Goal: Check status: Check status

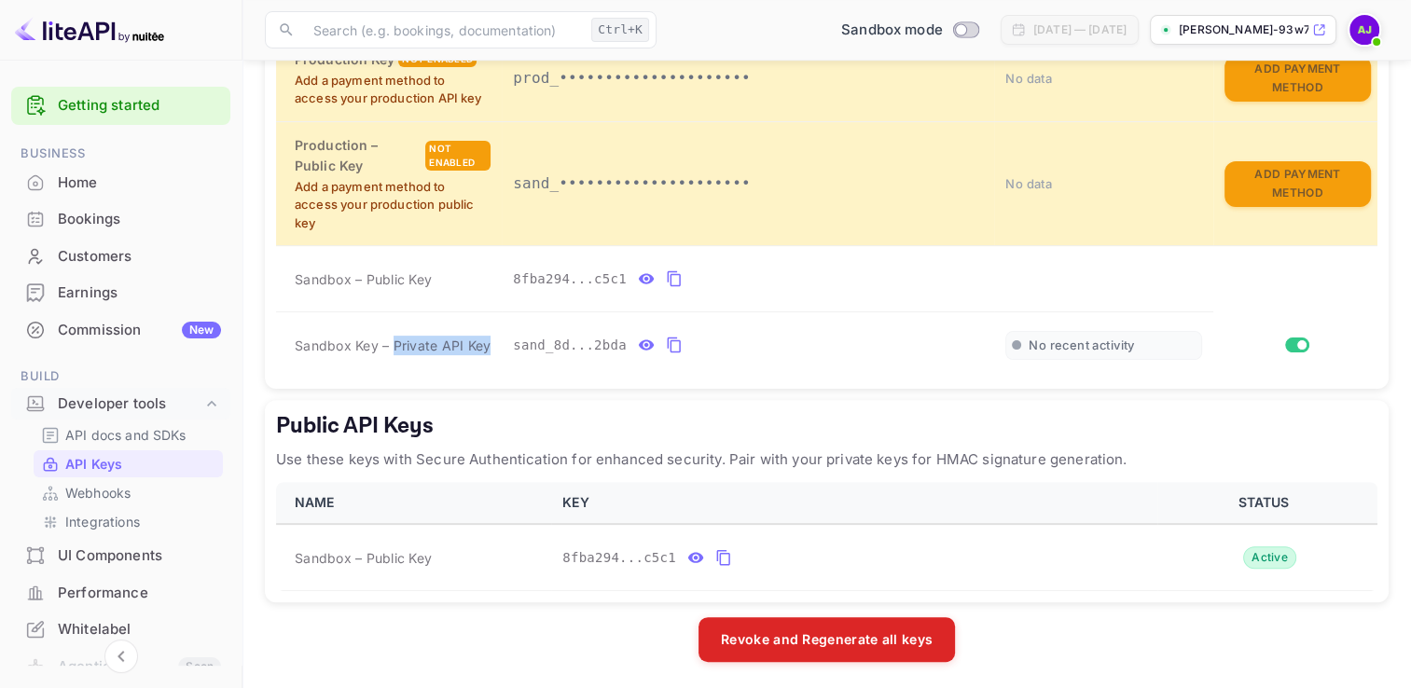
scroll to position [284, 0]
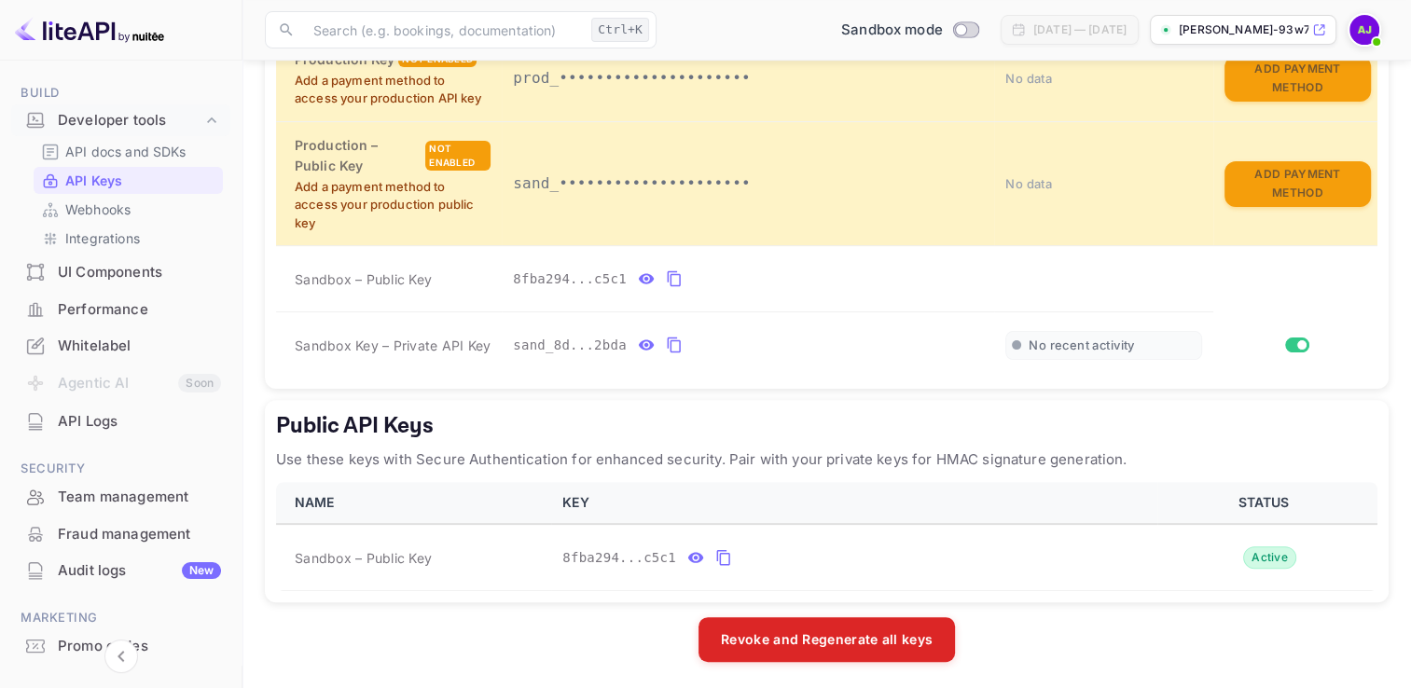
click at [1234, 26] on p "[PERSON_NAME]-93w7f.nuitee..." at bounding box center [1244, 29] width 130 height 17
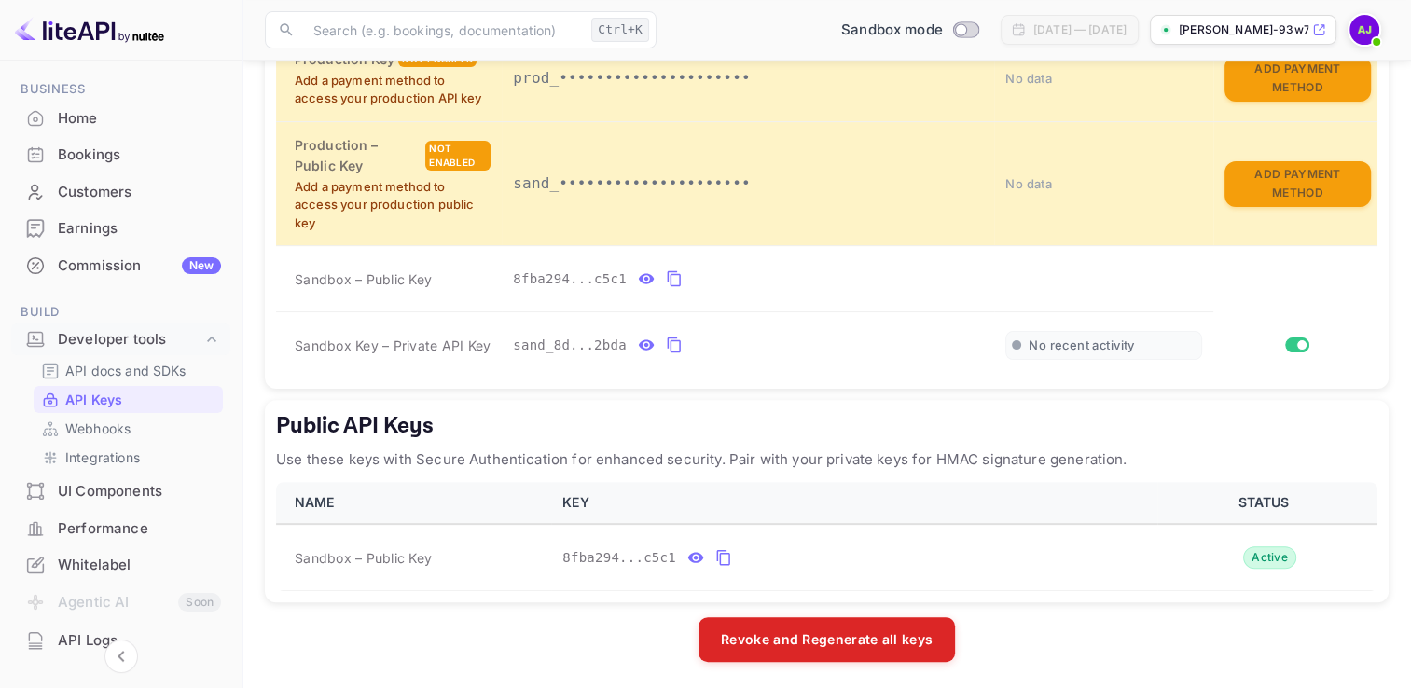
scroll to position [0, 0]
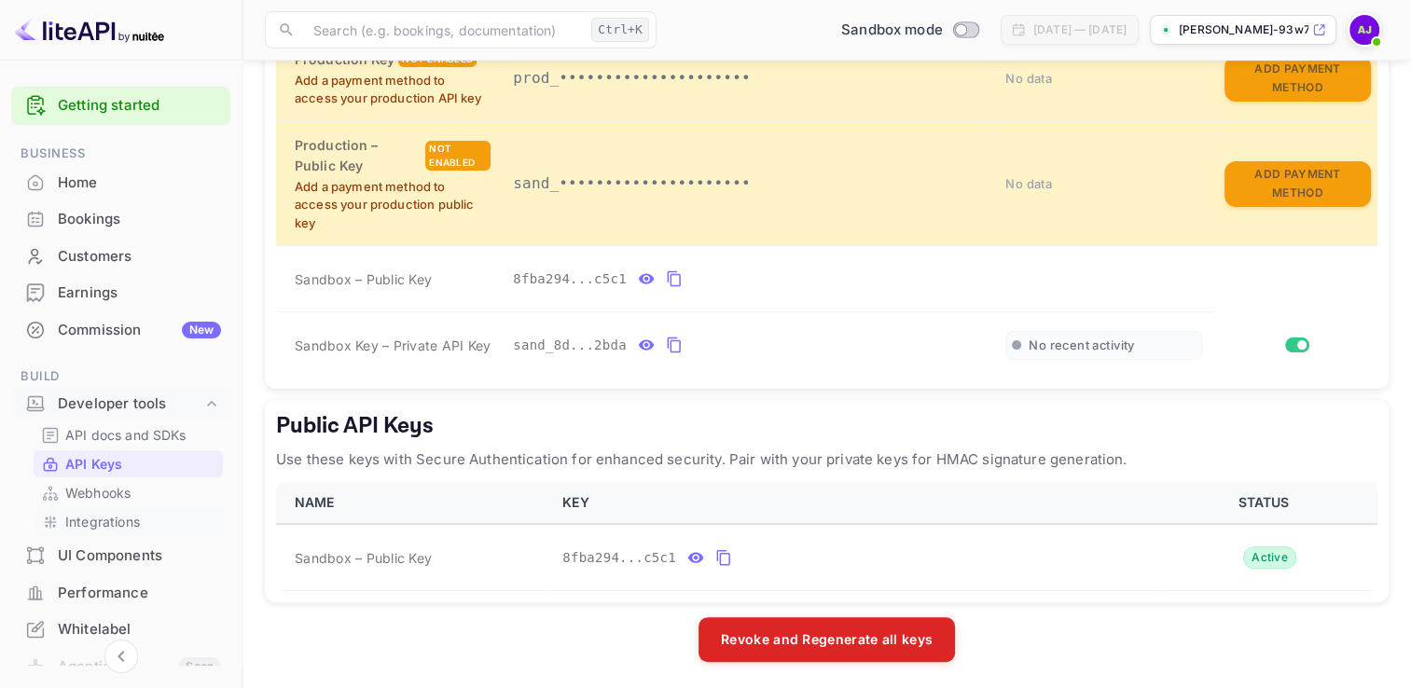
click at [89, 520] on p "Integrations" at bounding box center [102, 522] width 75 height 20
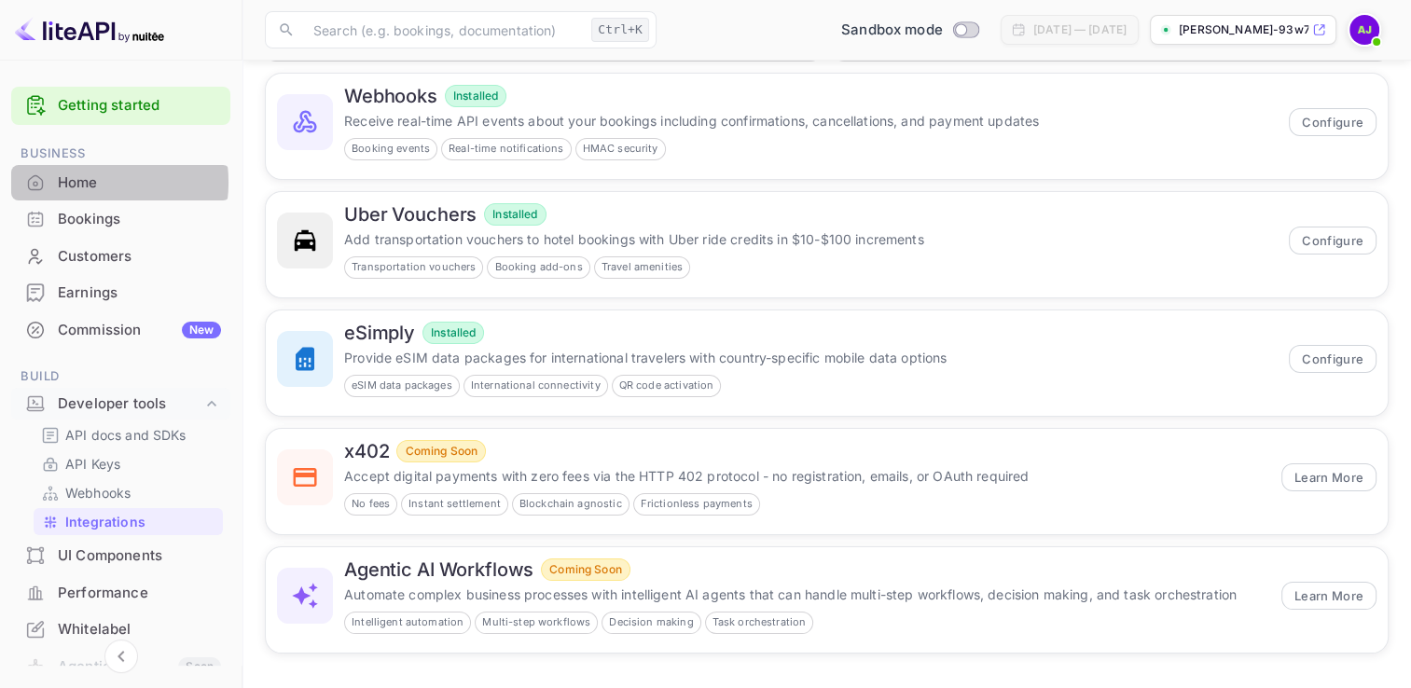
click at [86, 182] on div "Home" at bounding box center [139, 183] width 163 height 21
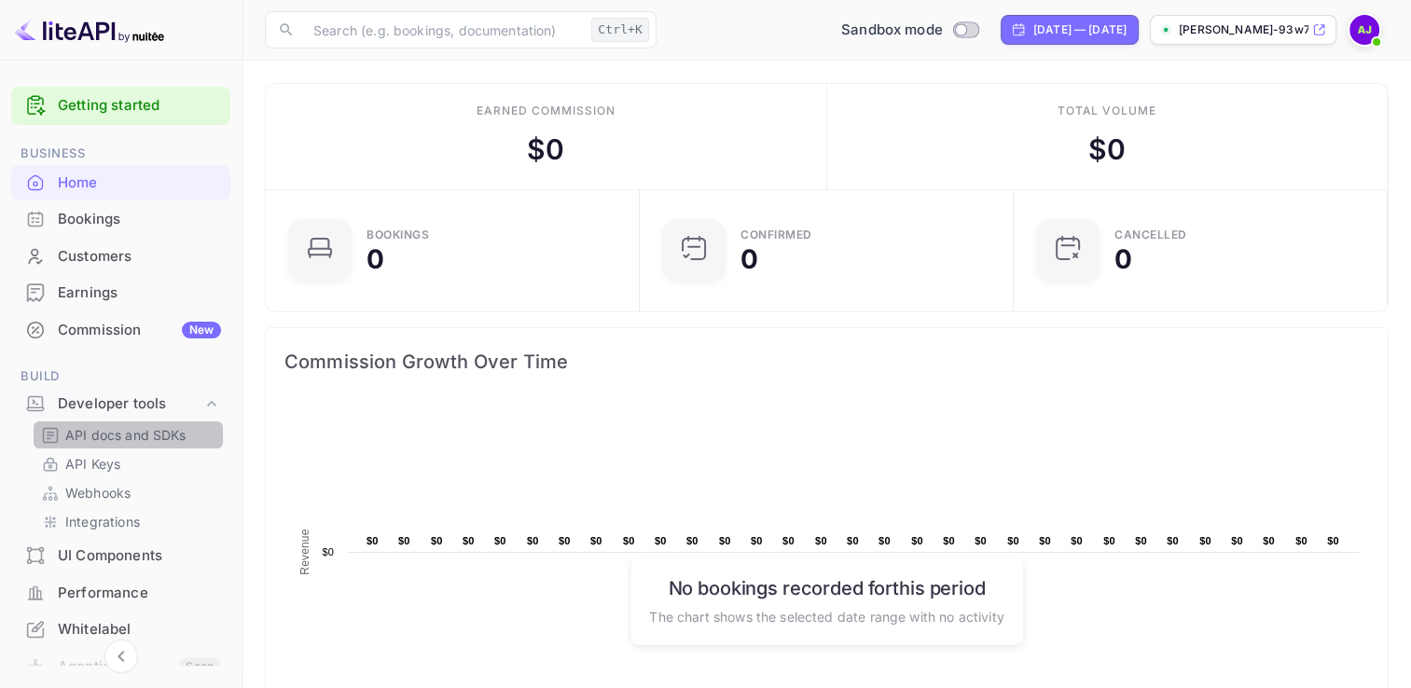
click at [153, 430] on p "API docs and SDKs" at bounding box center [125, 435] width 121 height 20
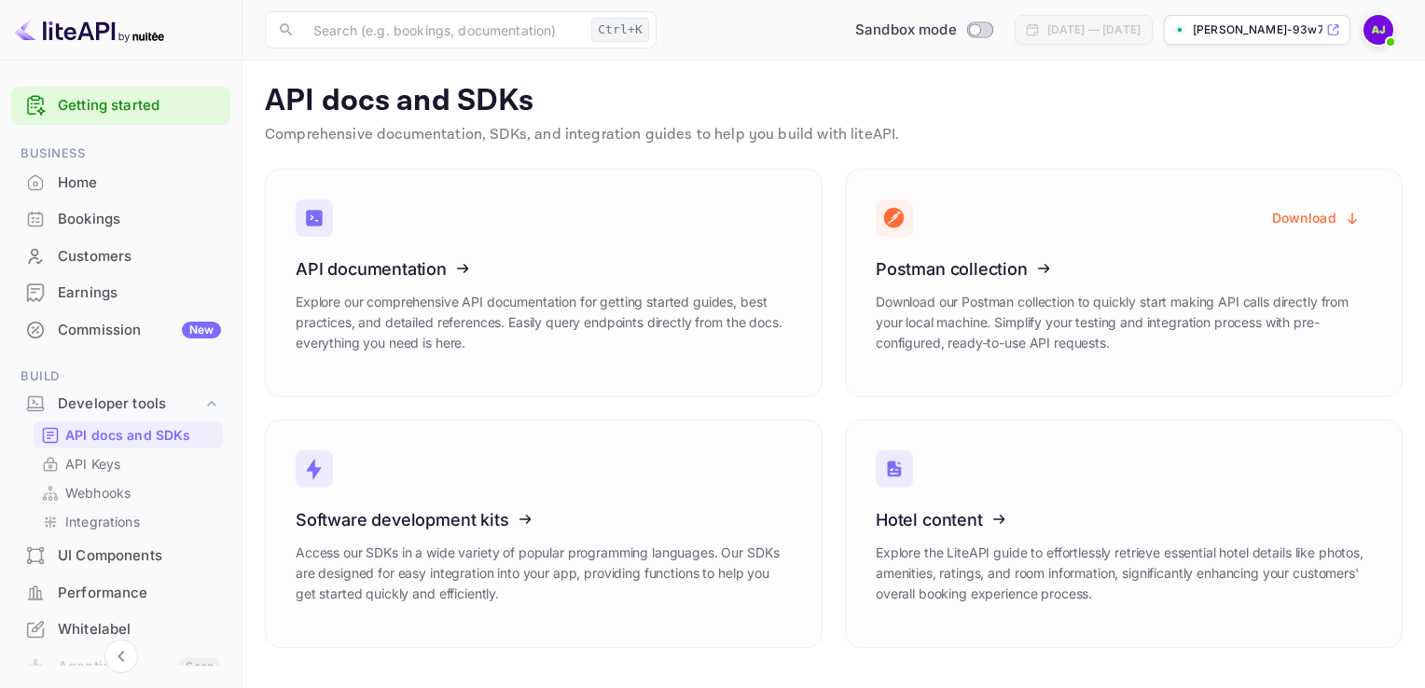
click at [908, 154] on div "Download Postman collection Download our Postman collection to quickly start ma…" at bounding box center [1113, 271] width 580 height 251
click at [1369, 32] on img at bounding box center [1378, 30] width 30 height 30
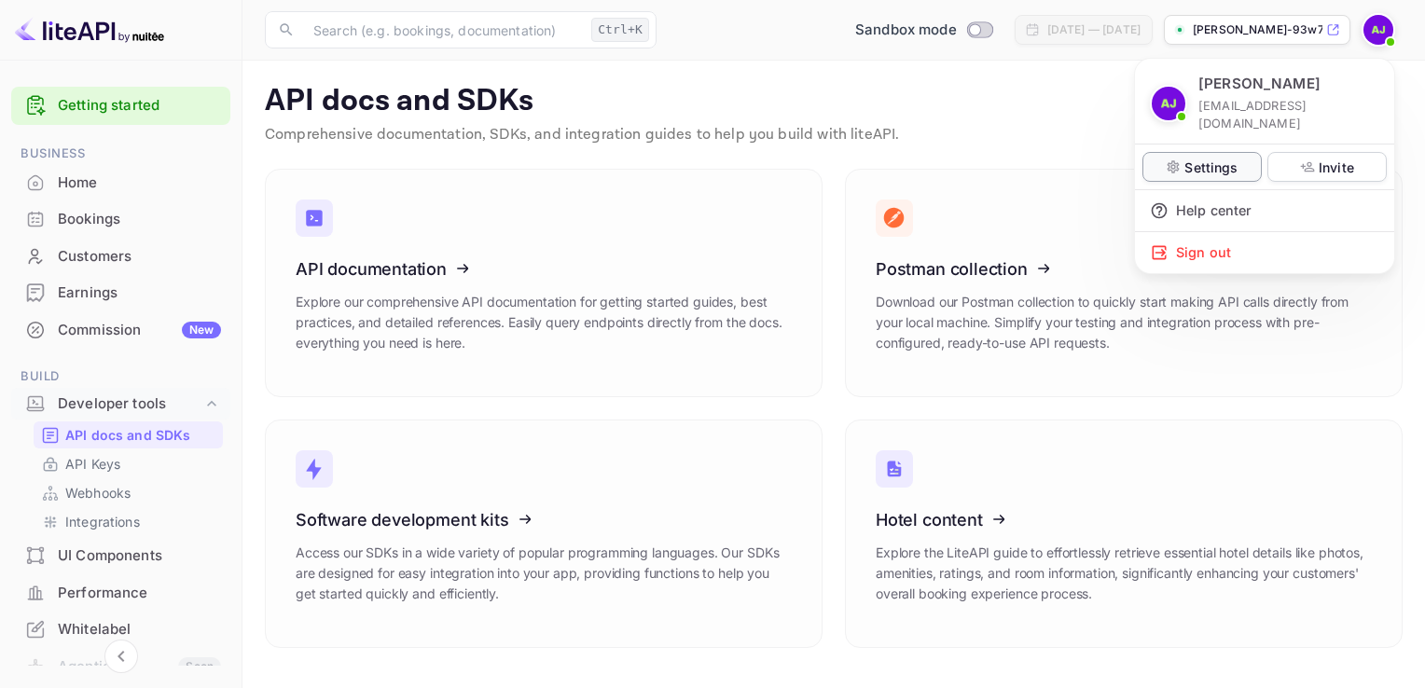
click at [1189, 158] on p "Settings" at bounding box center [1210, 168] width 53 height 20
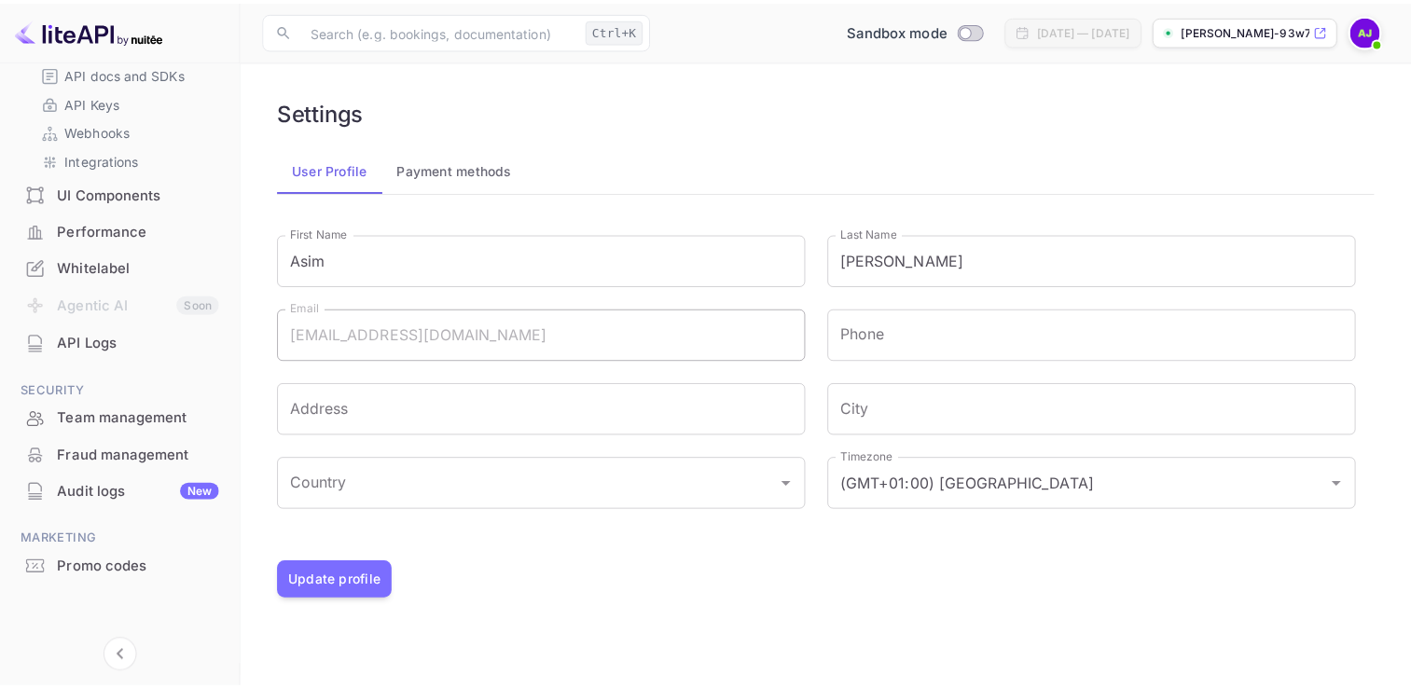
scroll to position [284, 0]
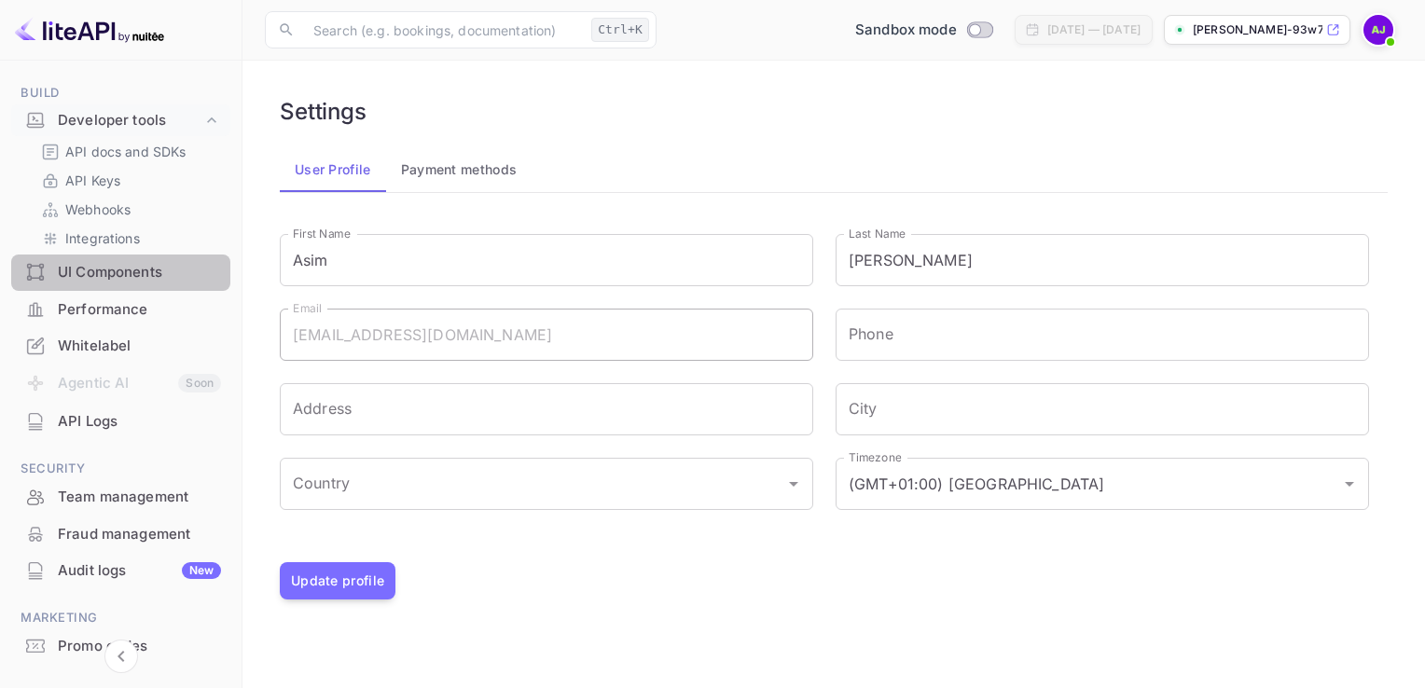
click at [119, 264] on div "UI Components" at bounding box center [139, 272] width 163 height 21
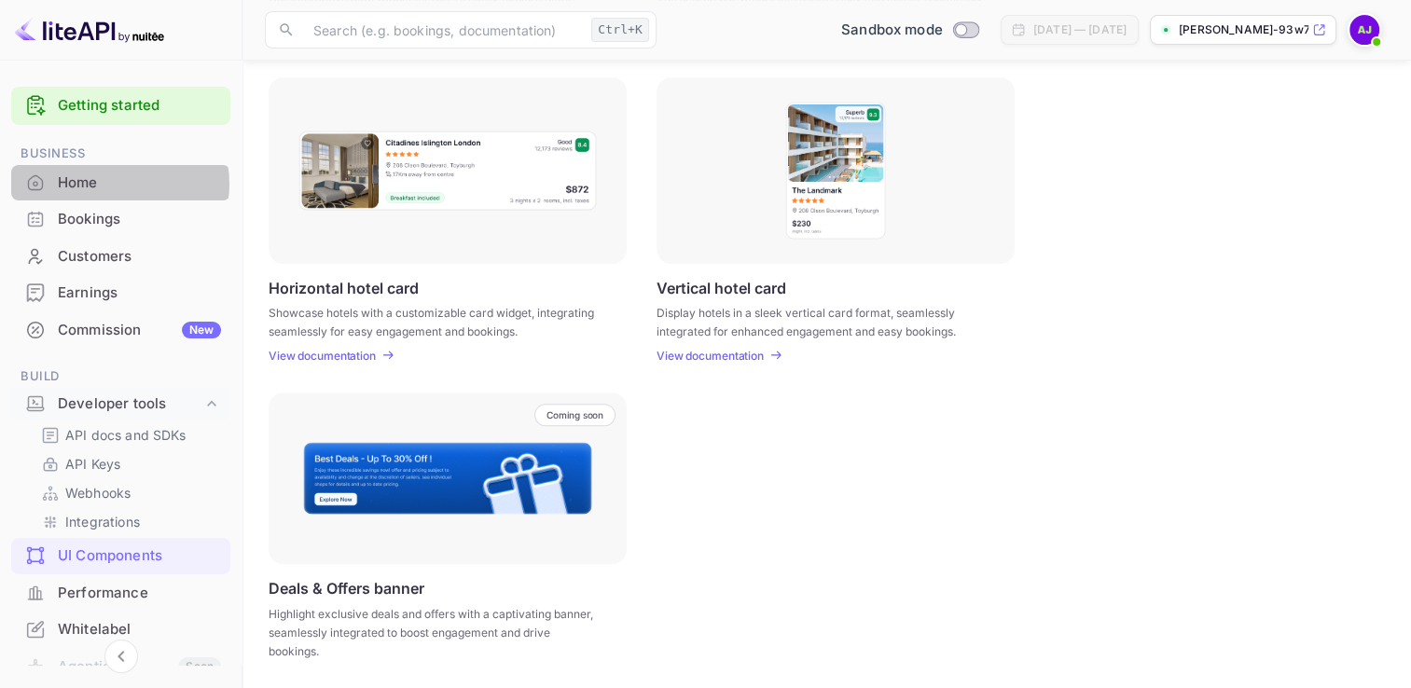
click at [115, 184] on div "Home" at bounding box center [139, 183] width 163 height 21
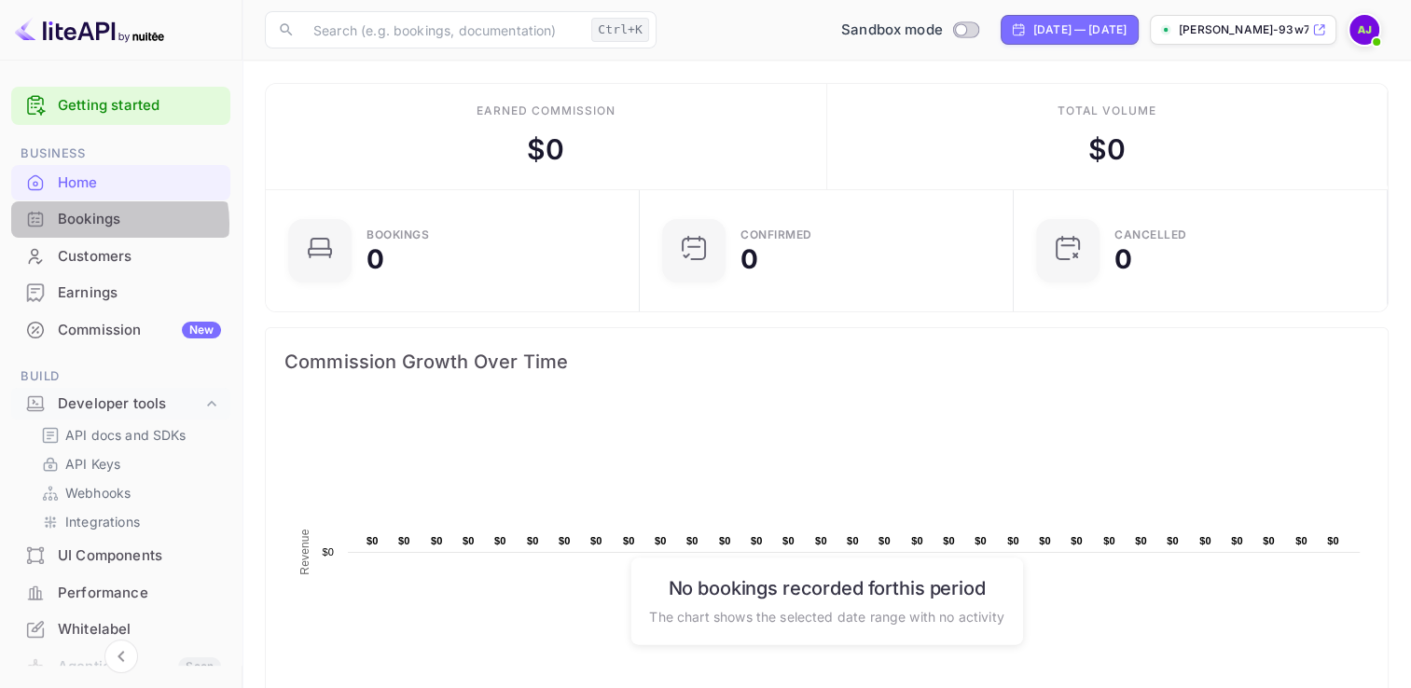
click at [105, 224] on div "Bookings" at bounding box center [139, 219] width 163 height 21
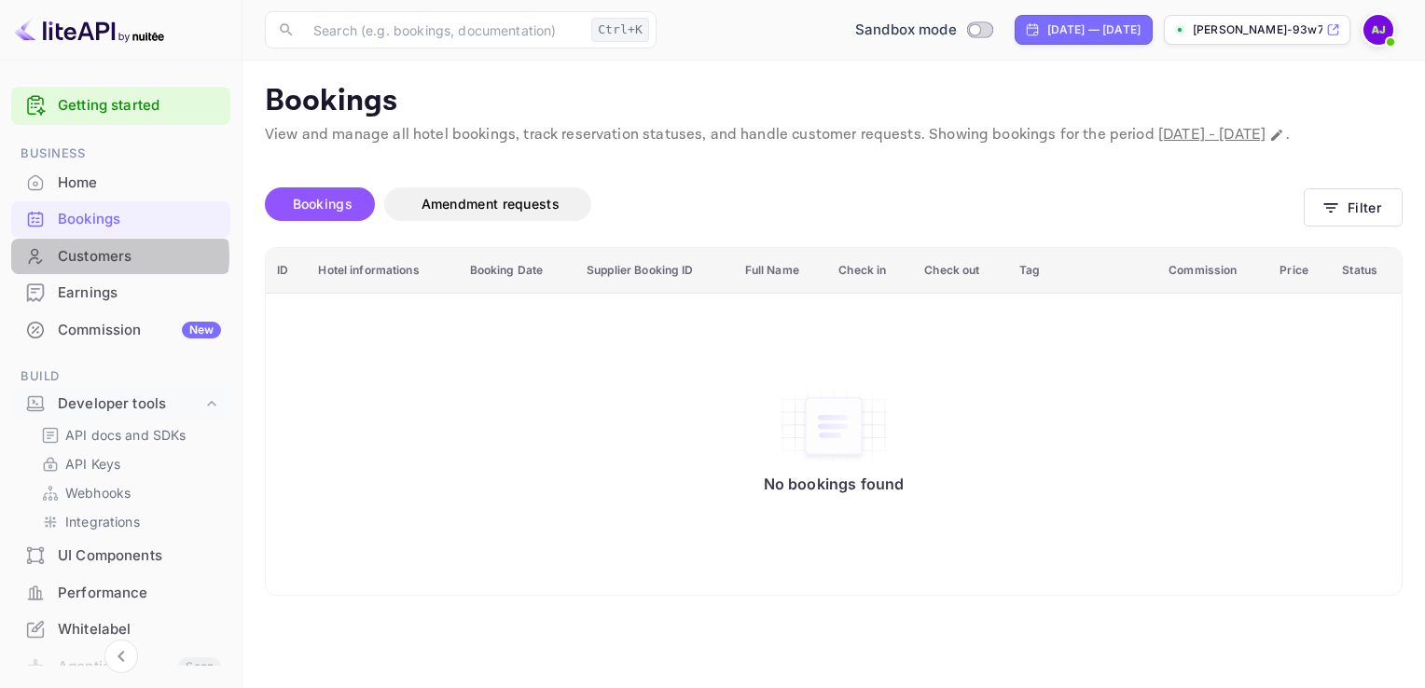
click at [108, 256] on div "Customers" at bounding box center [139, 256] width 163 height 21
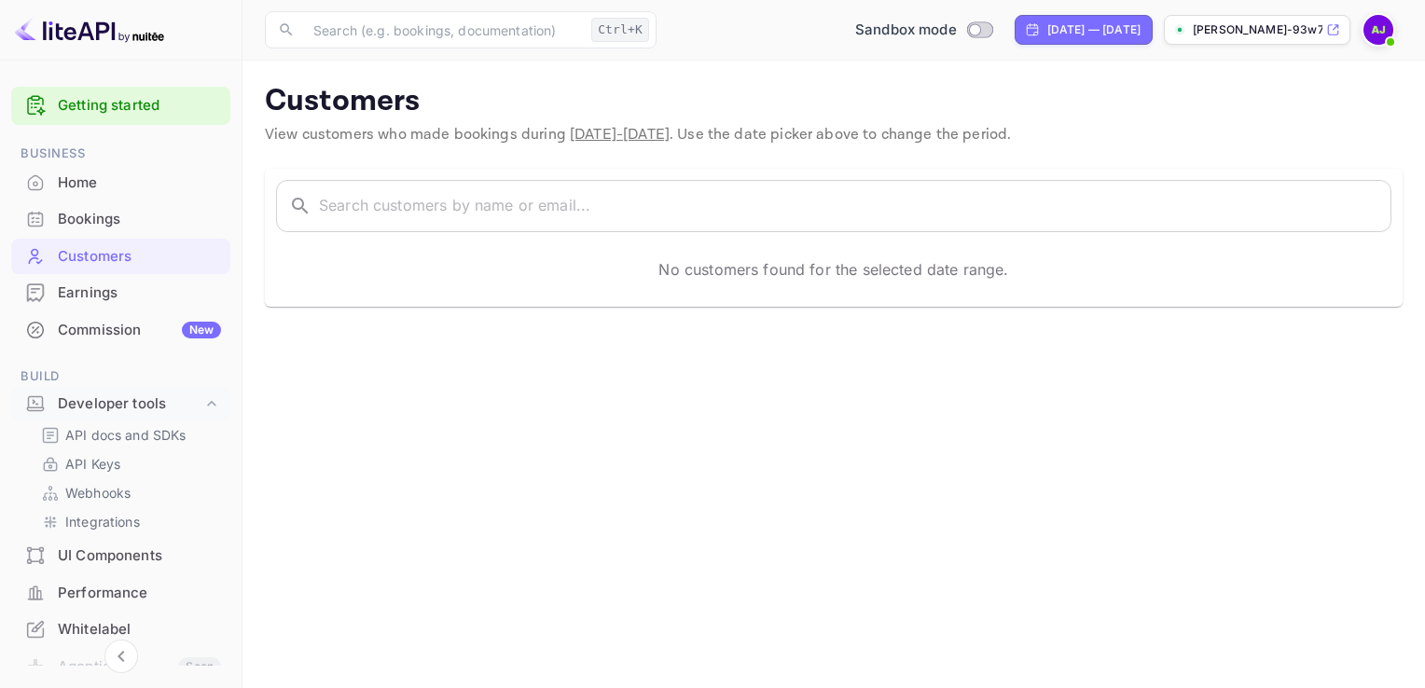
click at [101, 211] on div "Bookings" at bounding box center [139, 219] width 163 height 21
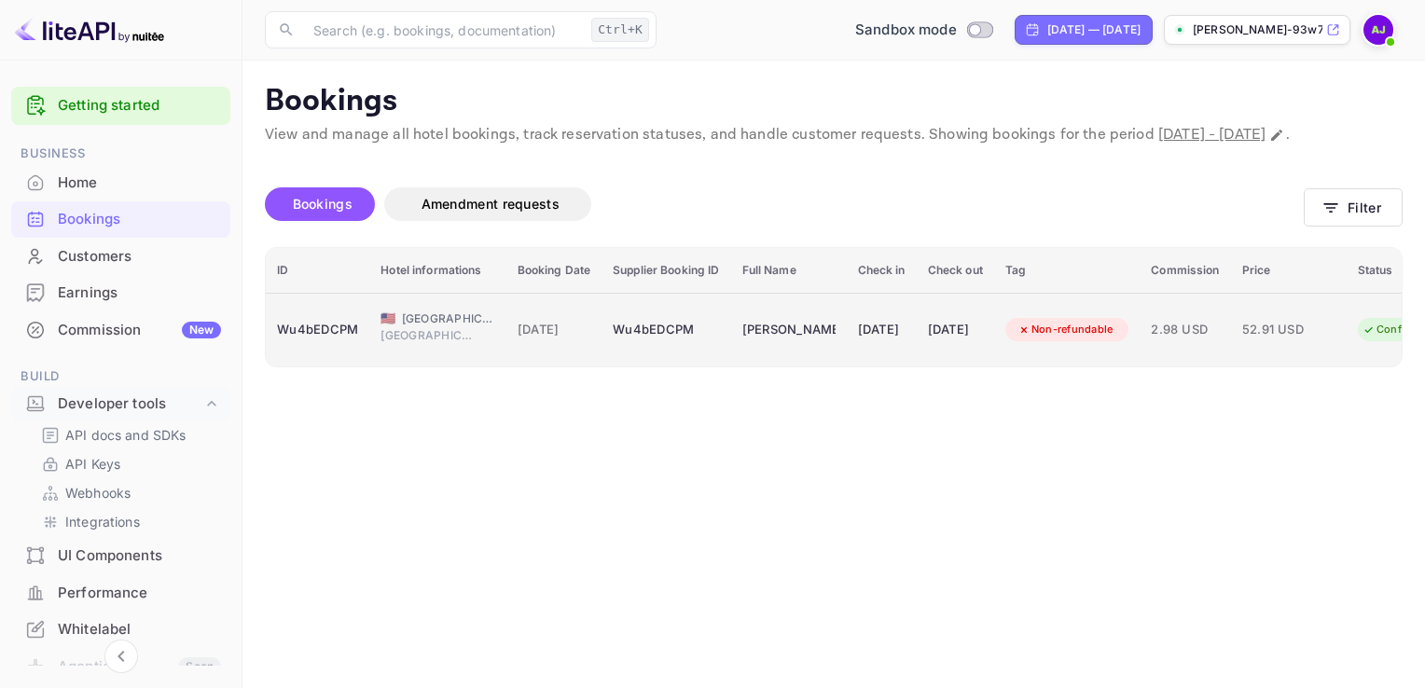
click at [633, 345] on div "Wu4bEDCPM" at bounding box center [666, 330] width 106 height 30
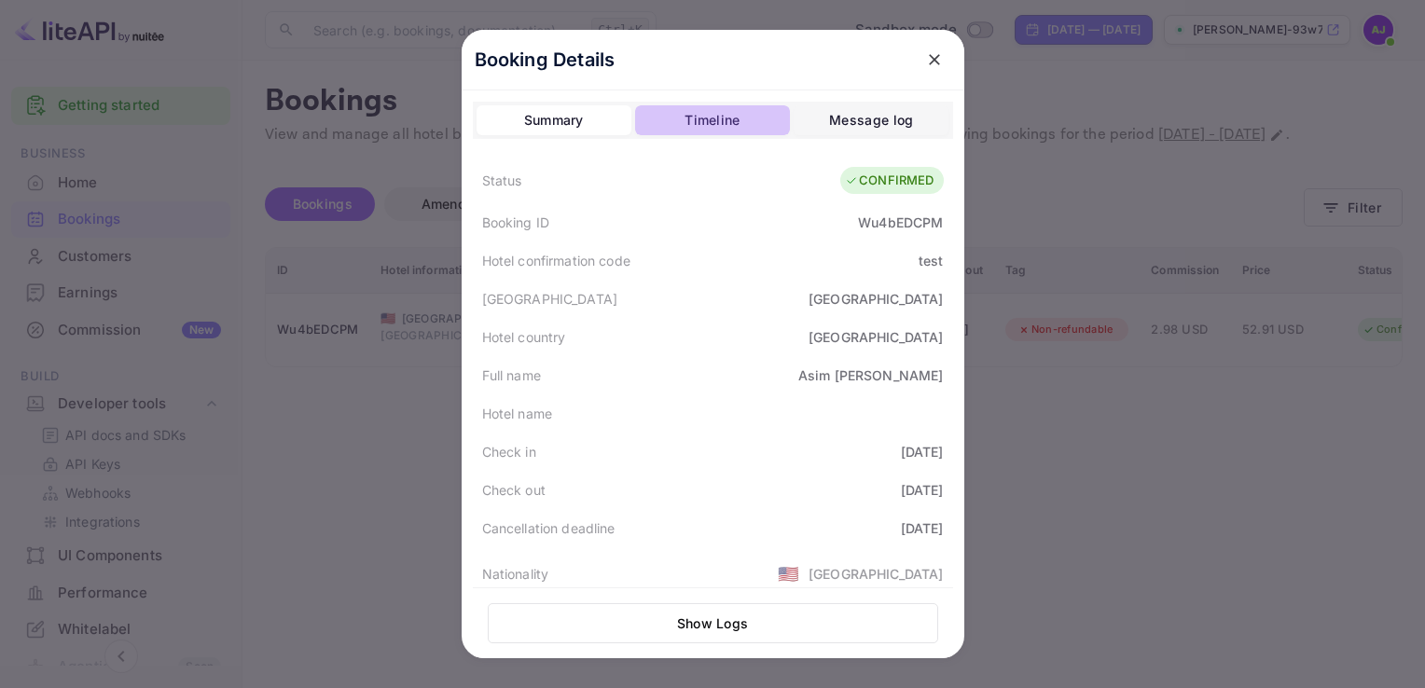
click at [668, 130] on button "Timeline" at bounding box center [712, 120] width 155 height 30
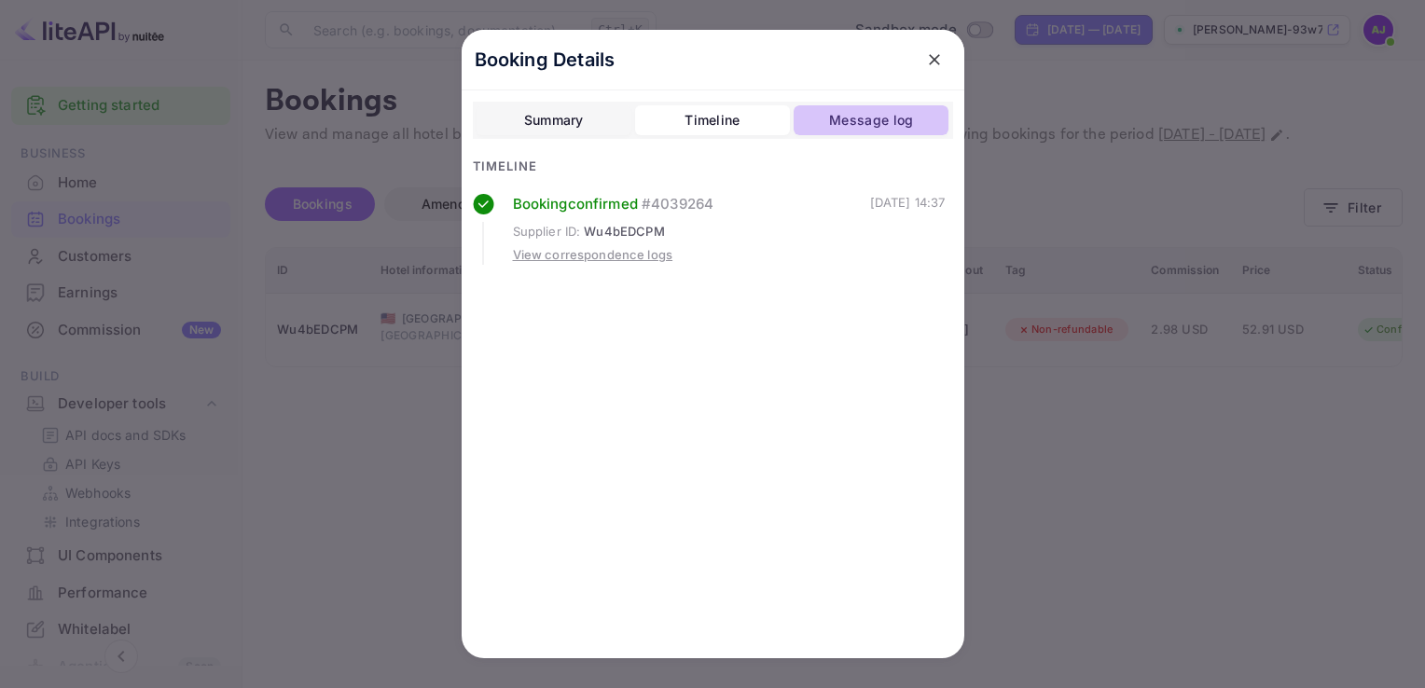
click at [842, 111] on div "Message log" at bounding box center [871, 120] width 84 height 22
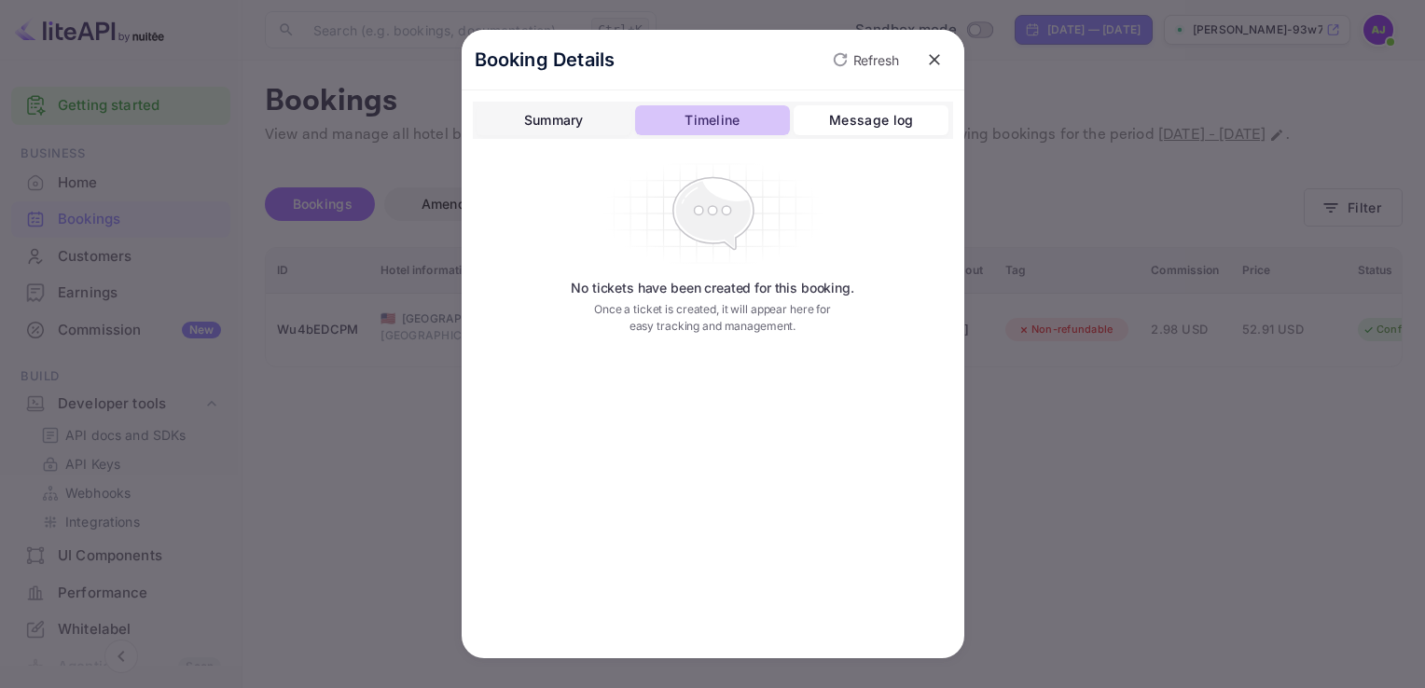
click at [730, 107] on button "Timeline" at bounding box center [712, 120] width 155 height 30
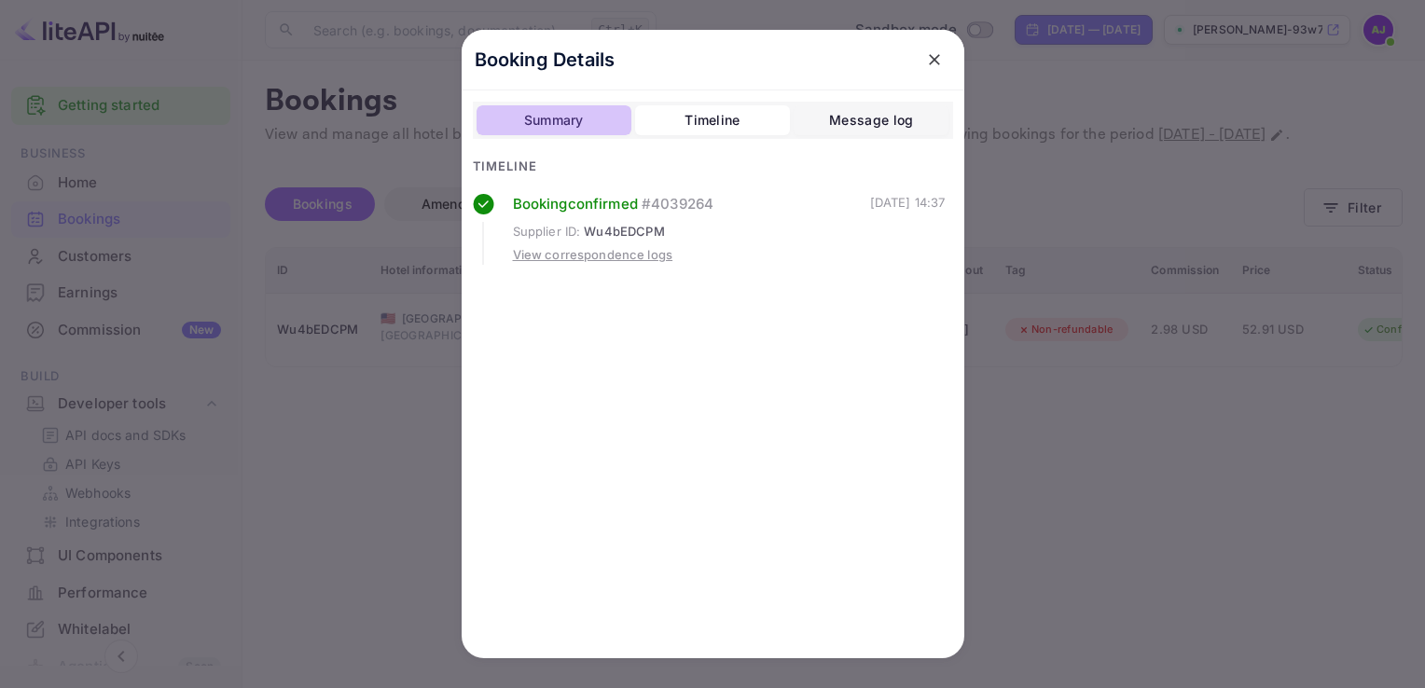
click at [546, 121] on div "Summary" at bounding box center [554, 120] width 60 height 22
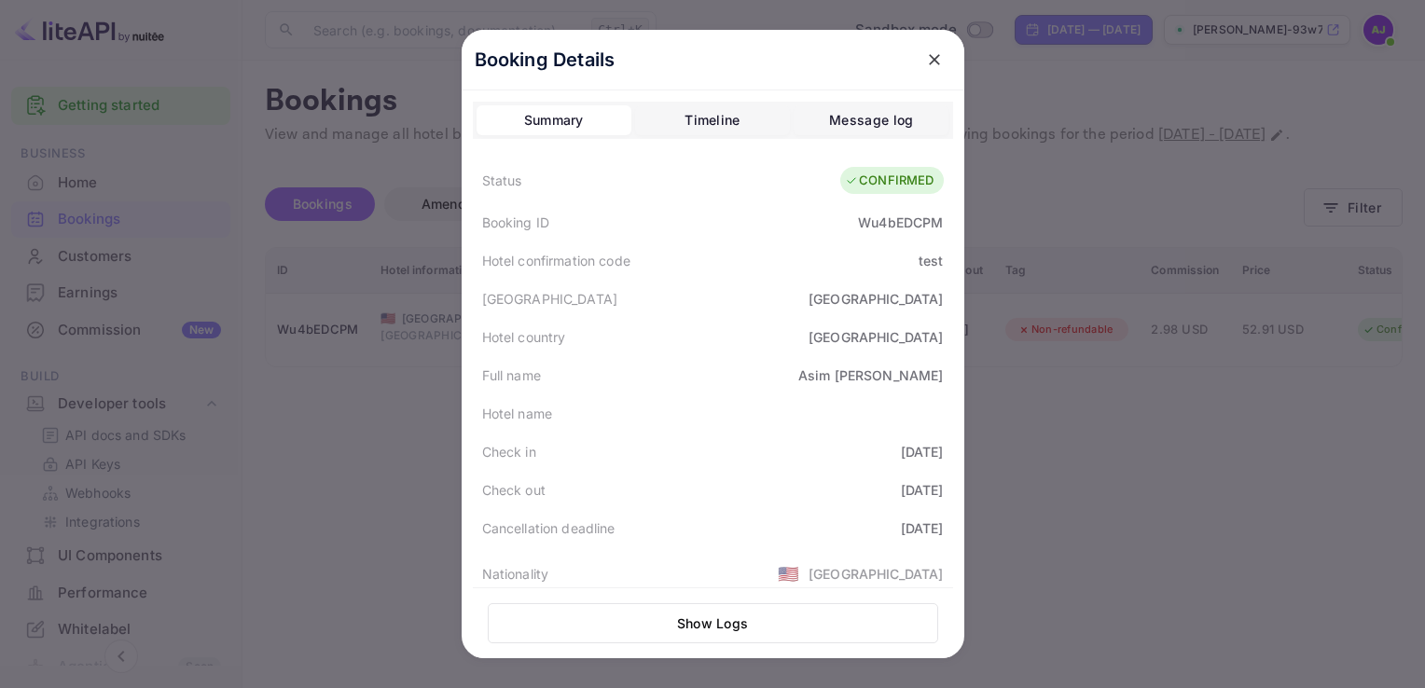
click at [1355, 571] on div at bounding box center [712, 344] width 1425 height 688
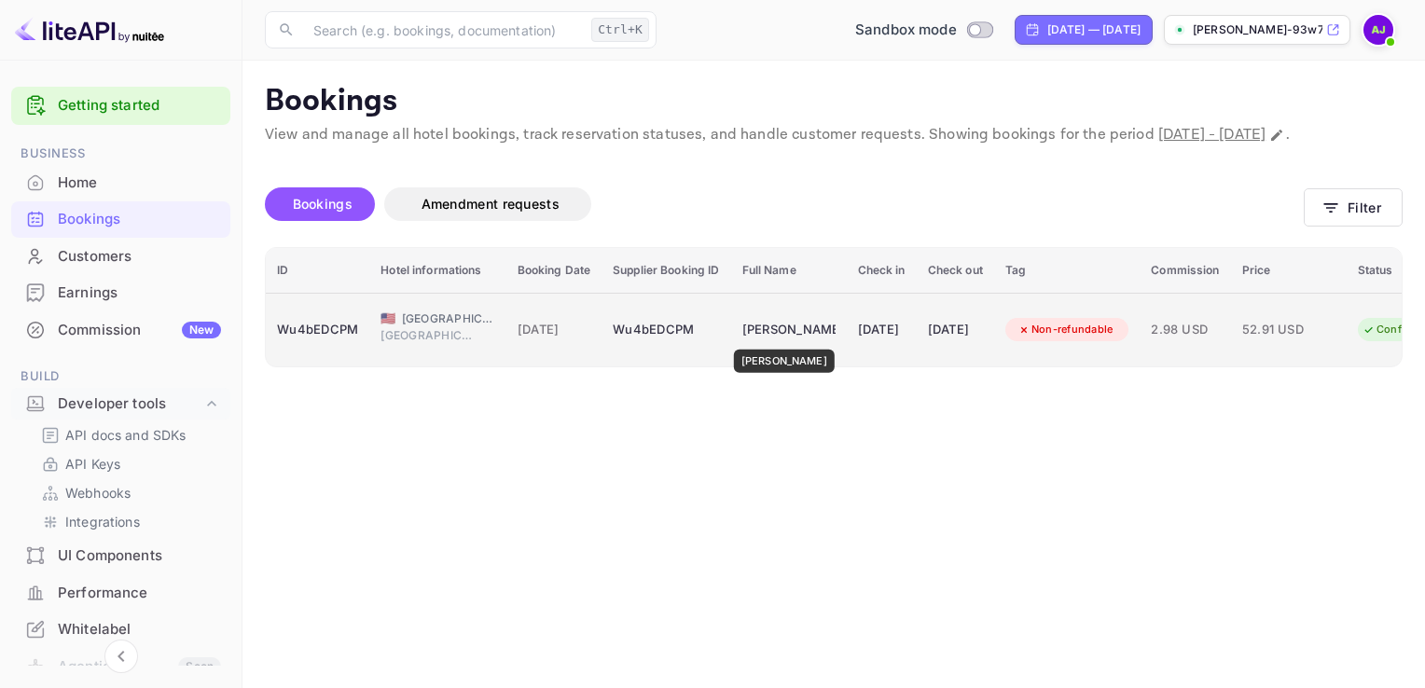
click at [768, 337] on div "[PERSON_NAME]" at bounding box center [788, 330] width 93 height 30
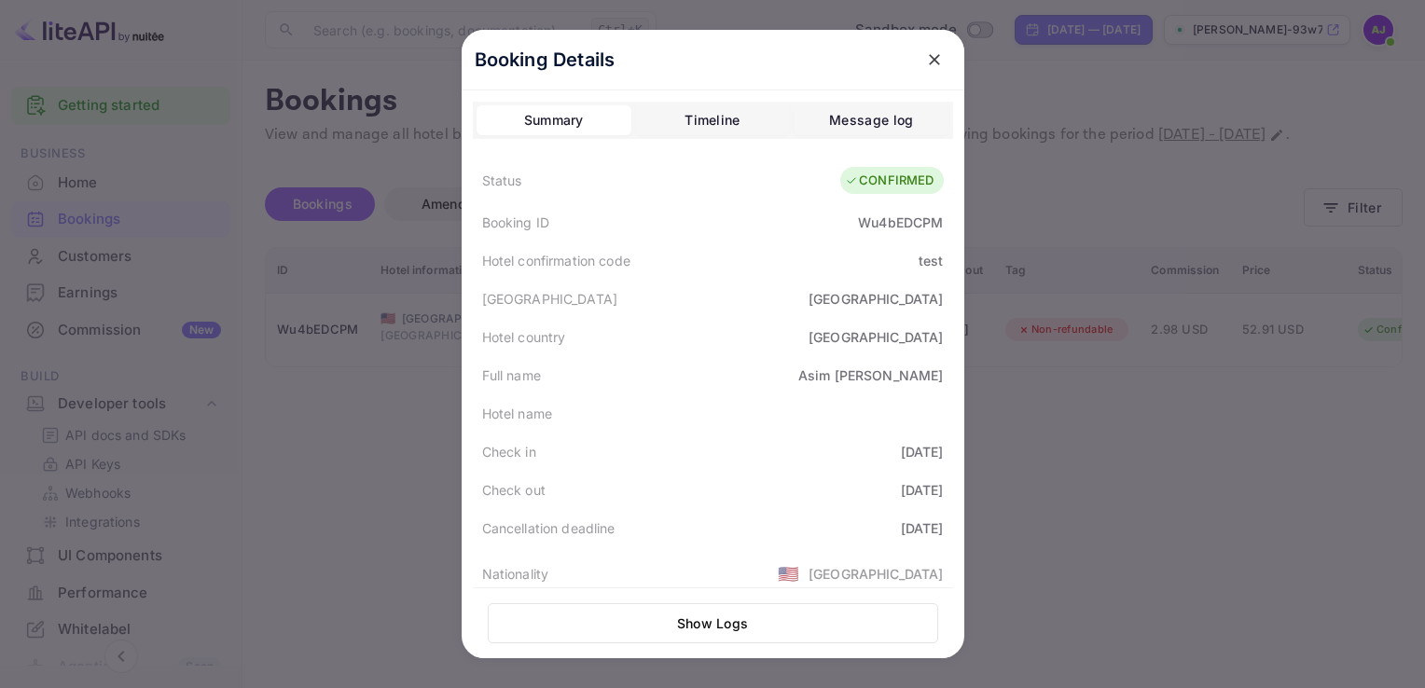
click at [846, 507] on div "Check out [DATE]" at bounding box center [713, 490] width 480 height 38
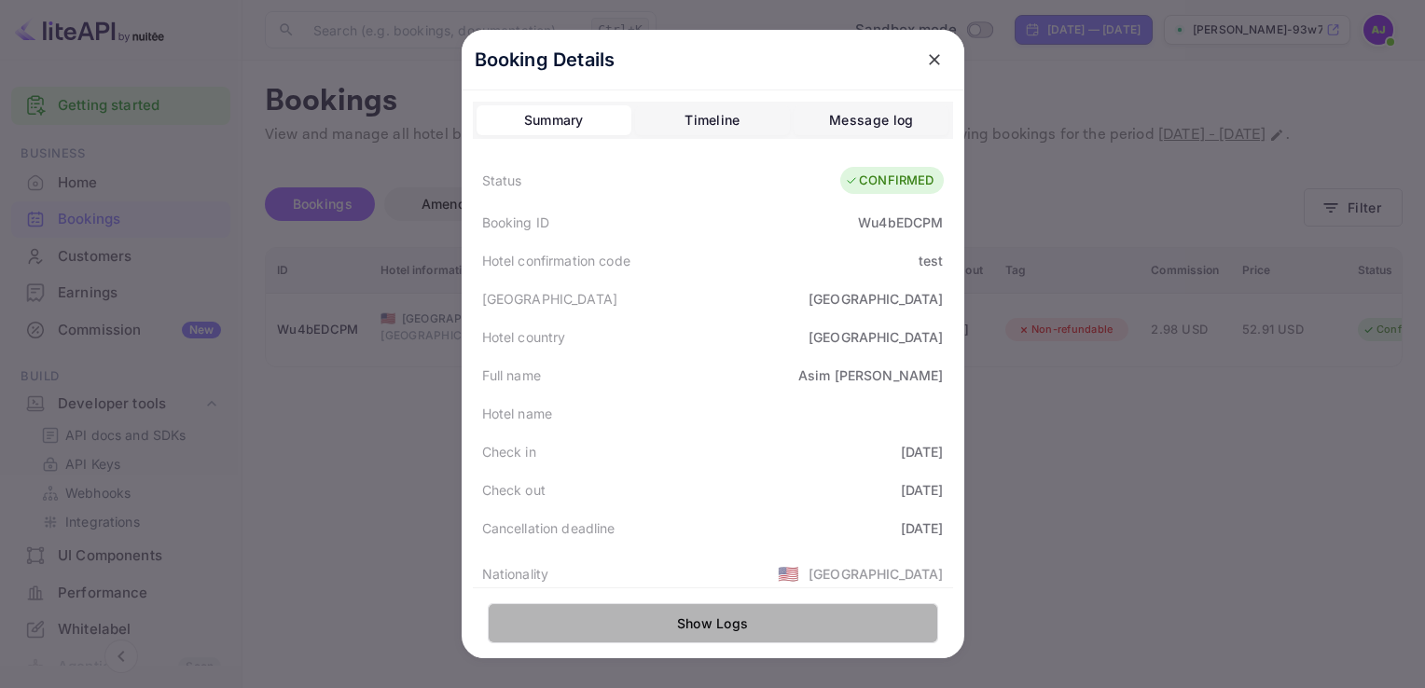
click at [627, 625] on button "Show Logs" at bounding box center [713, 623] width 450 height 40
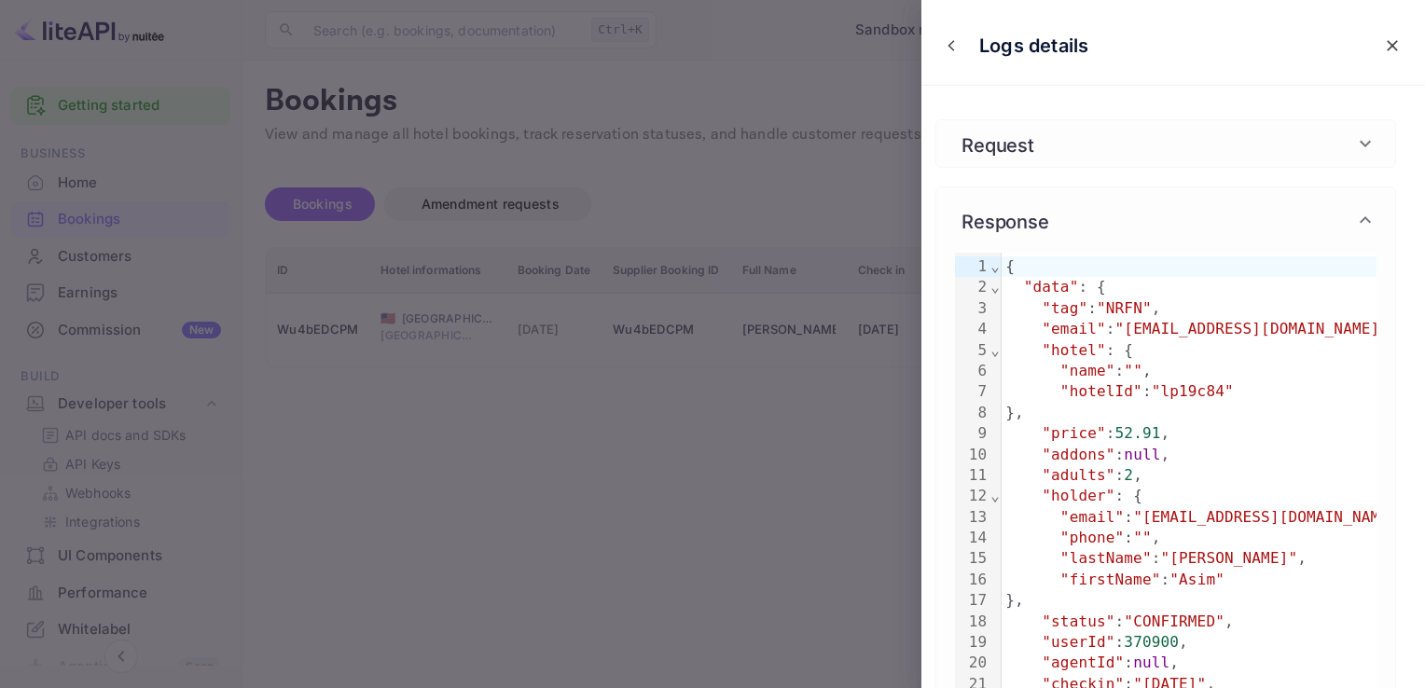
click at [554, 440] on div at bounding box center [712, 344] width 1425 height 688
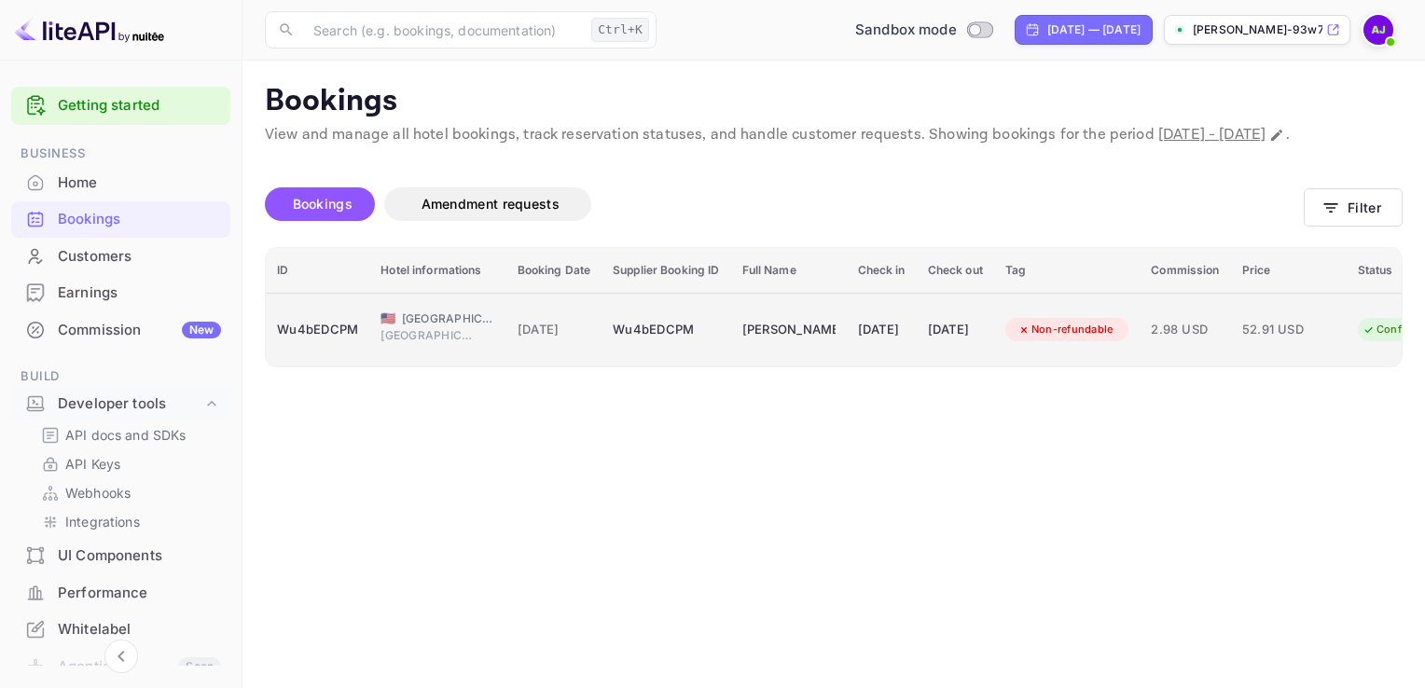
click at [432, 344] on span "[GEOGRAPHIC_DATA]" at bounding box center [426, 335] width 93 height 17
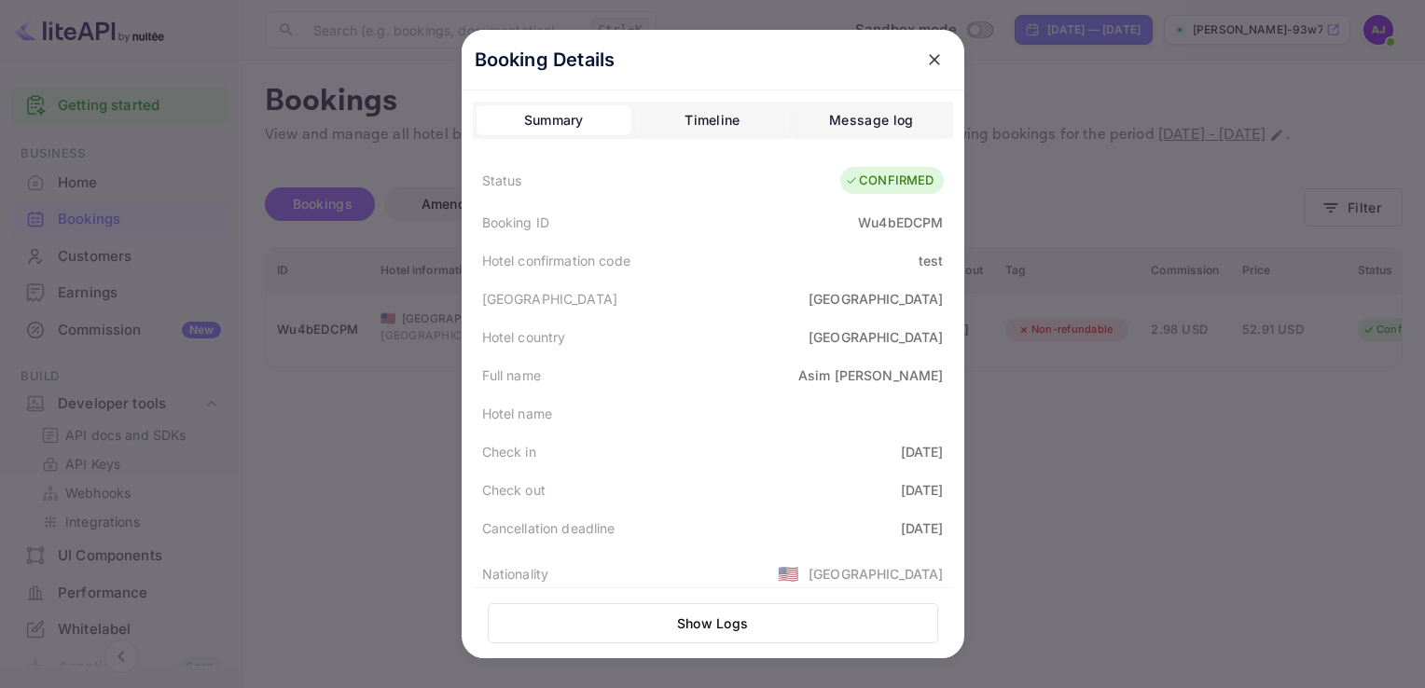
click at [877, 422] on div "Hotel name" at bounding box center [713, 413] width 480 height 38
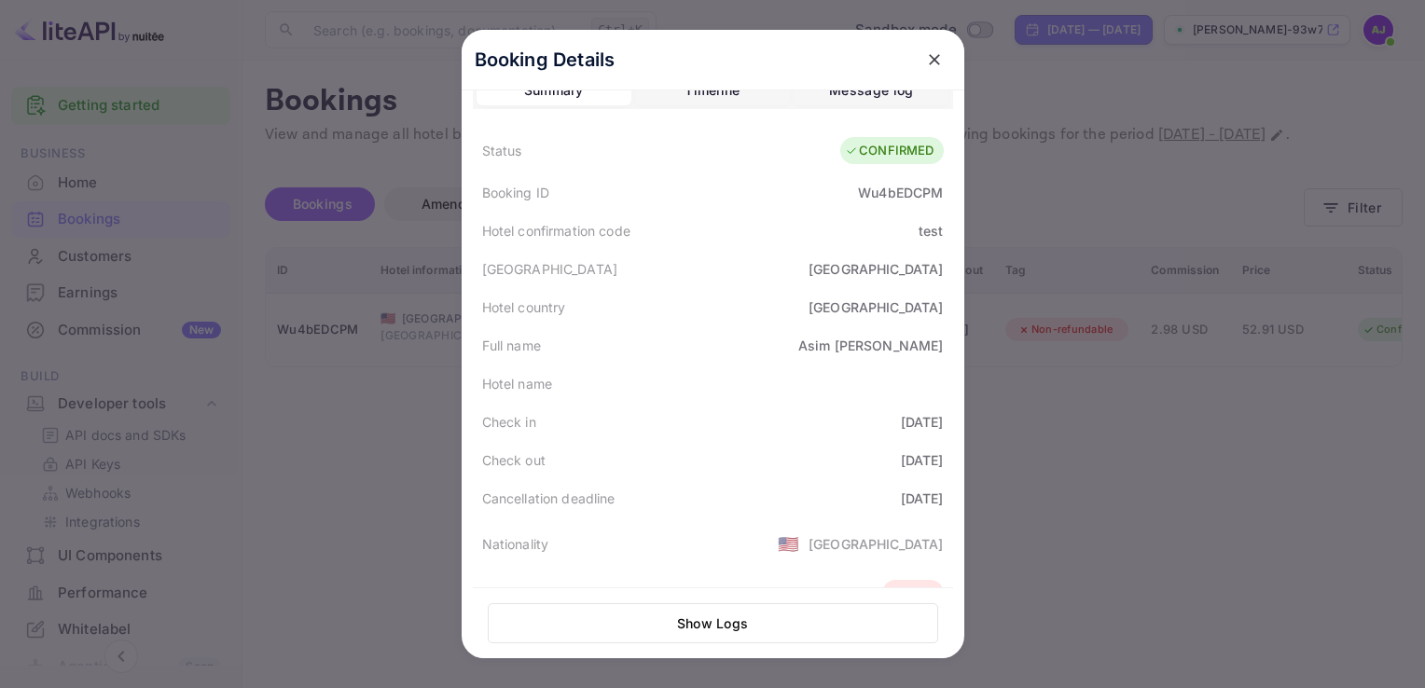
scroll to position [26, 0]
click at [419, 521] on div at bounding box center [712, 344] width 1425 height 688
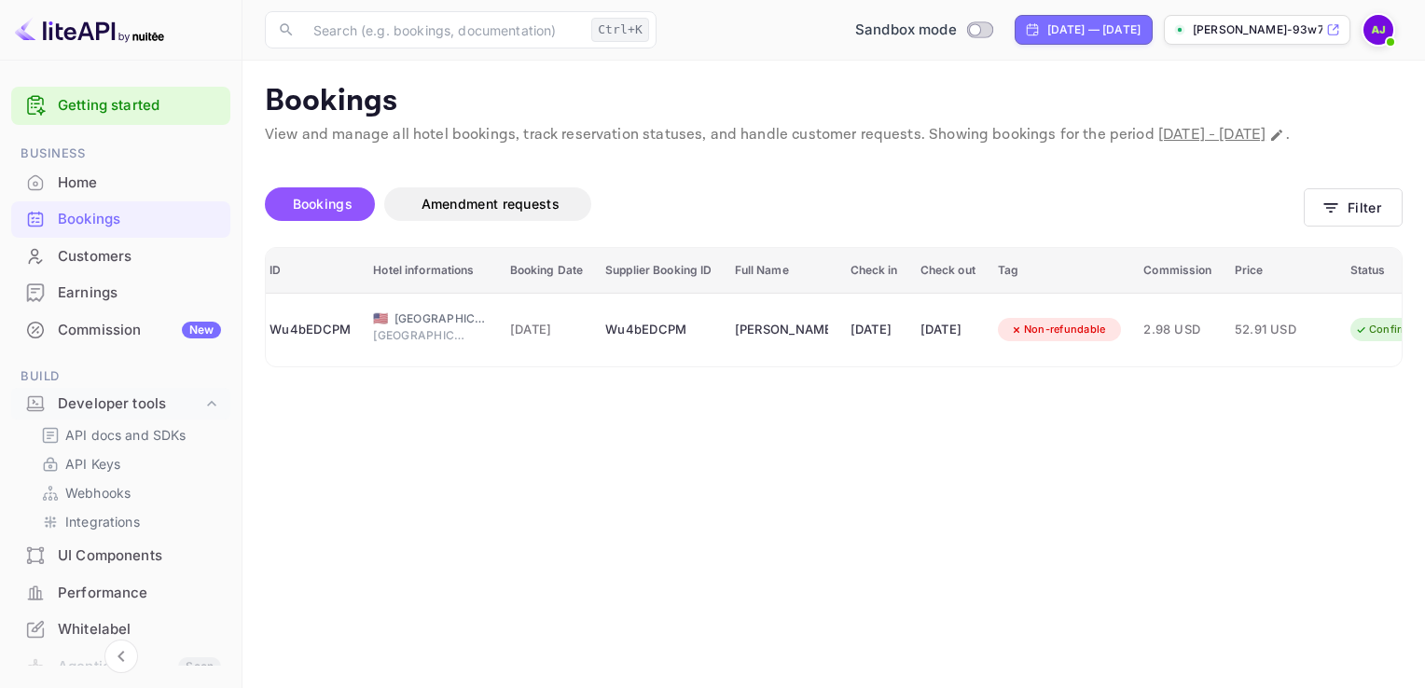
scroll to position [0, 0]
click at [439, 212] on span "Amendment requests" at bounding box center [491, 204] width 138 height 16
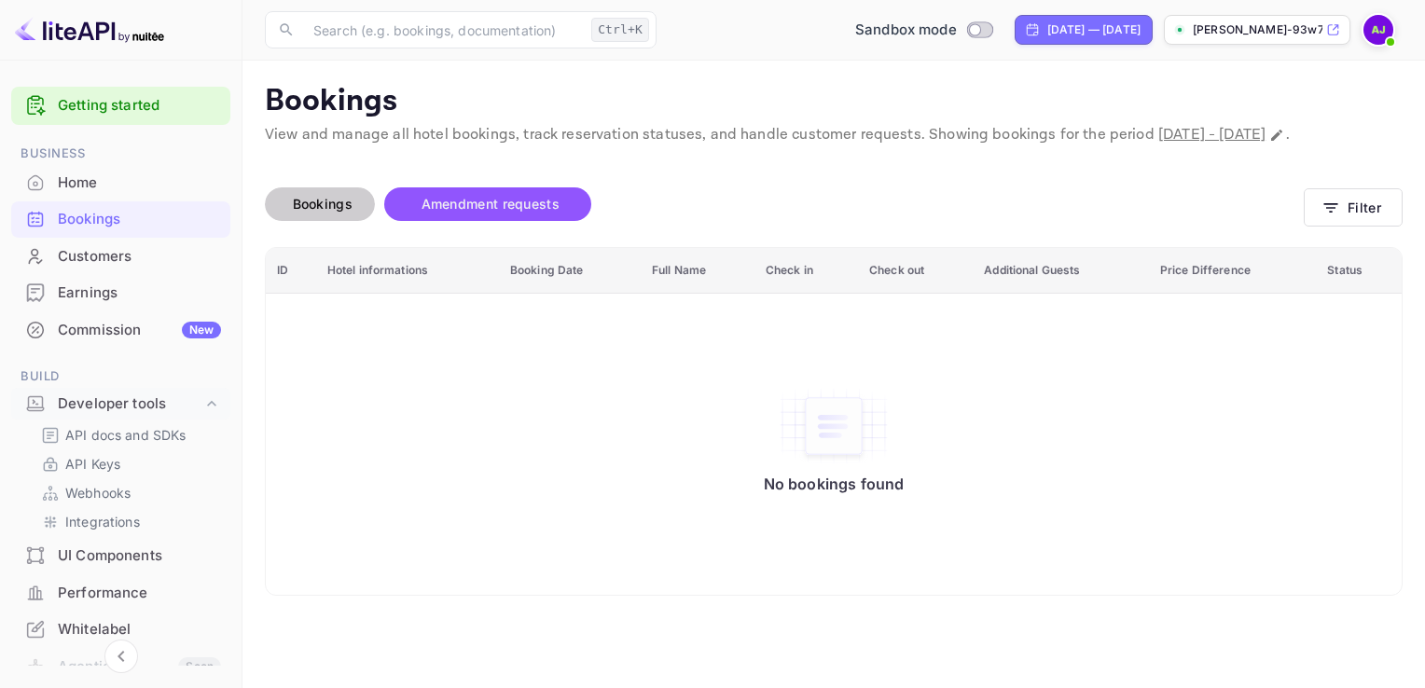
click at [338, 212] on span "Bookings" at bounding box center [323, 204] width 60 height 16
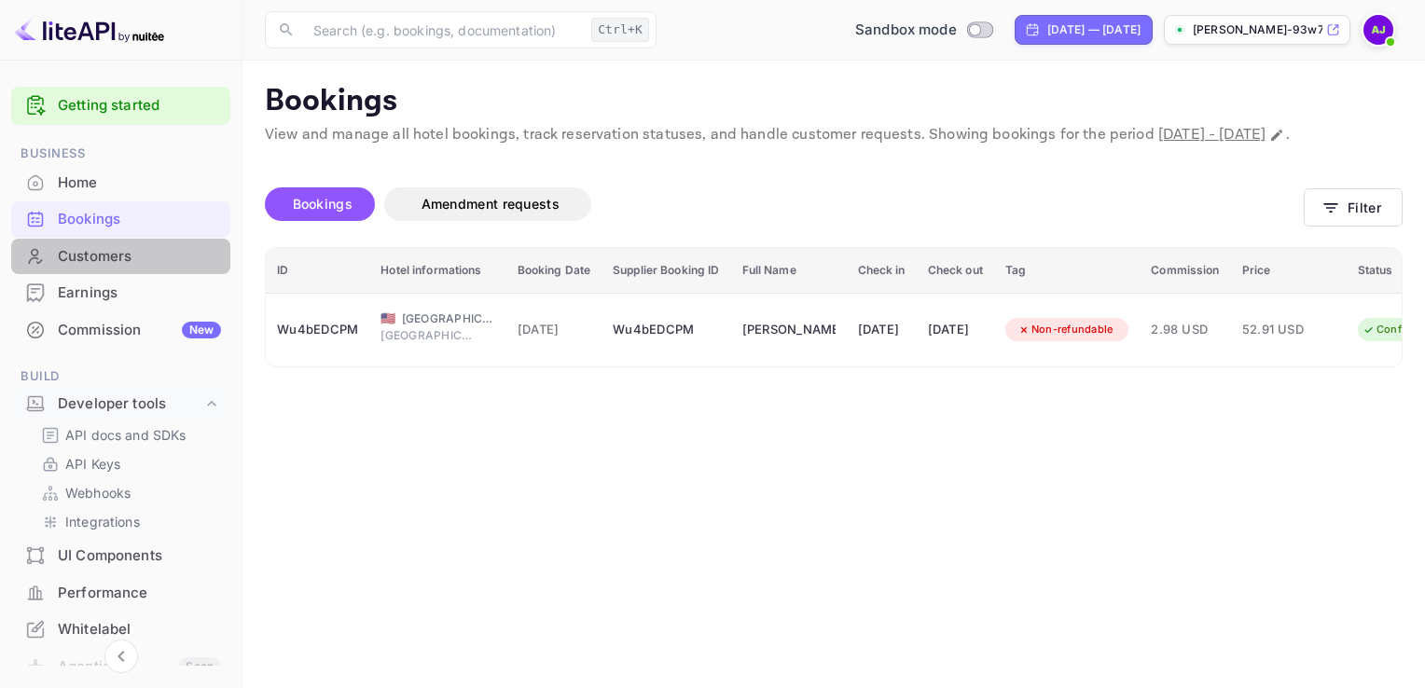
click at [129, 262] on div "Customers" at bounding box center [139, 256] width 163 height 21
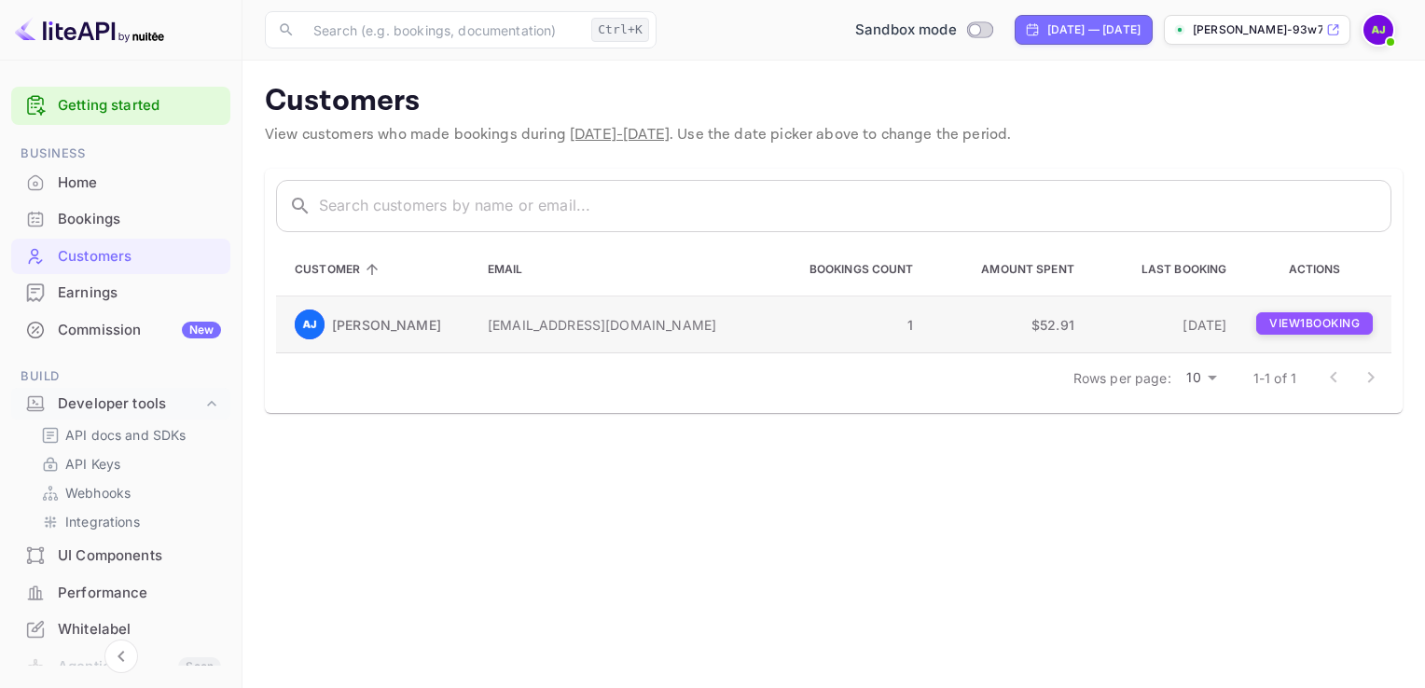
click at [1265, 322] on p "View 1 booking" at bounding box center [1314, 323] width 117 height 22
